Goal: Task Accomplishment & Management: Use online tool/utility

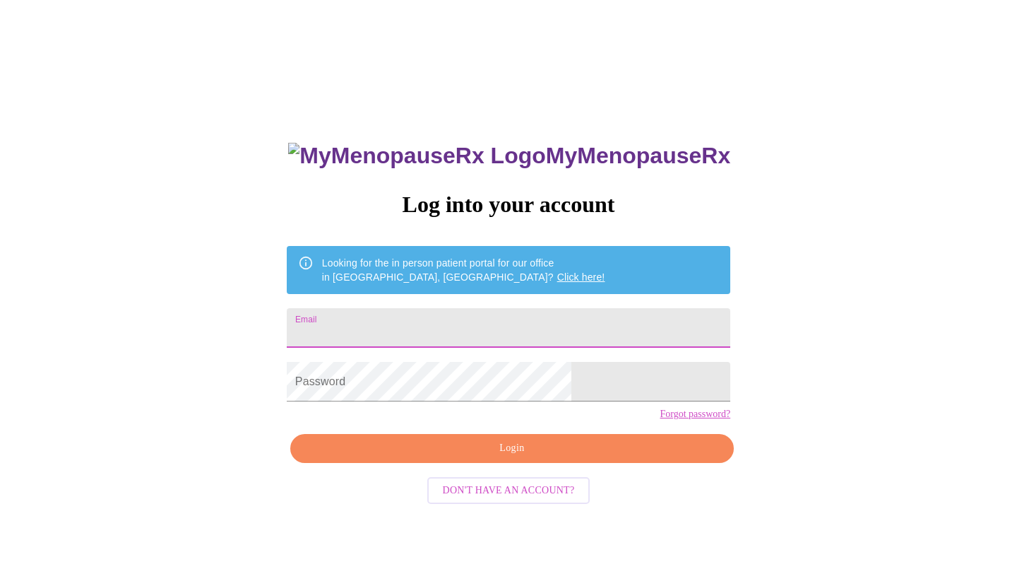
click at [444, 319] on input "Email" at bounding box center [509, 328] width 444 height 40
type input "Kristine.Jackiw@chsd218.org"
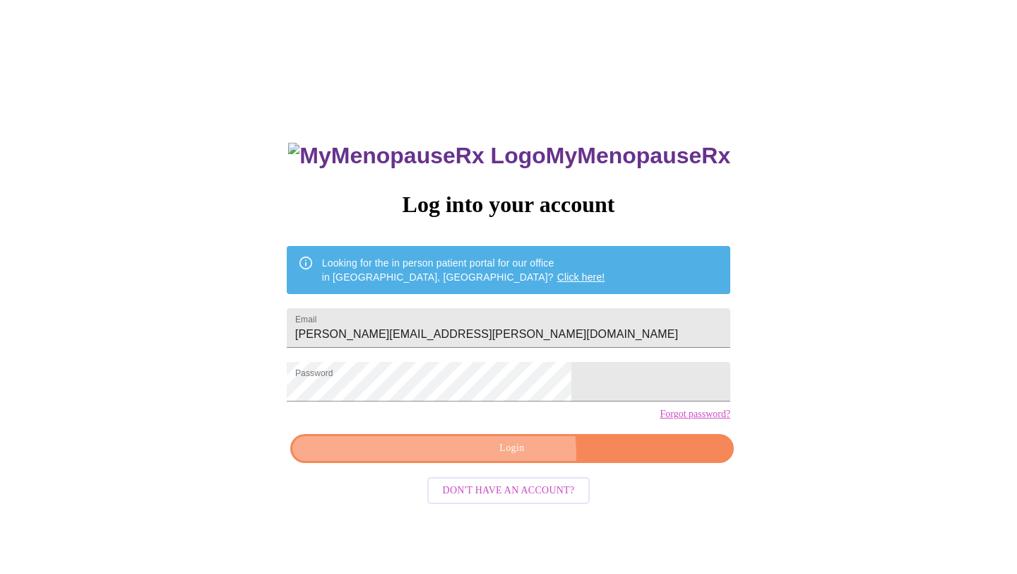
click at [492, 457] on span "Login" at bounding box center [512, 448] width 411 height 18
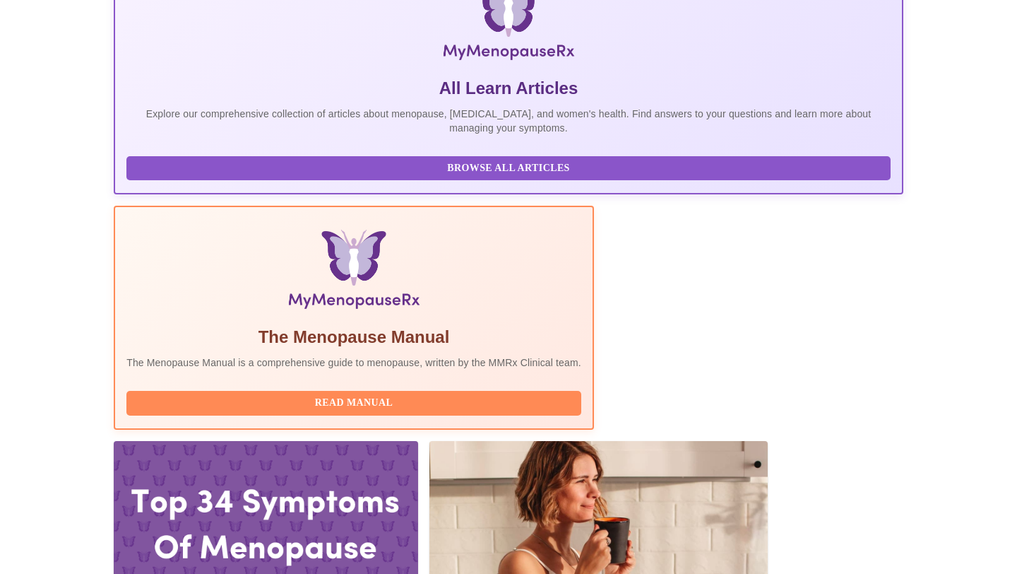
scroll to position [254, 0]
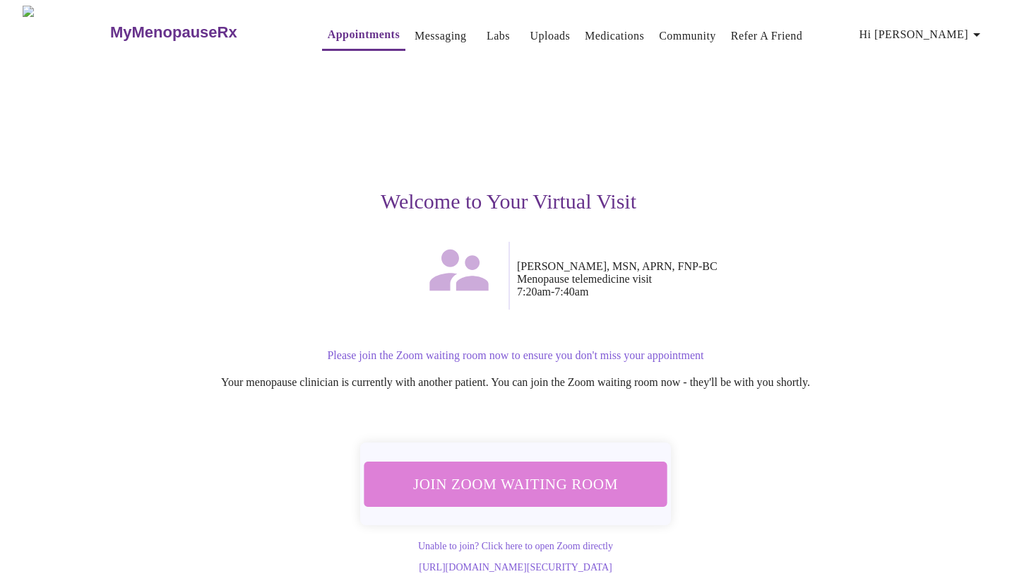
click at [548, 488] on span "Join Zoom Waiting Room" at bounding box center [516, 484] width 266 height 26
